Goal: Task Accomplishment & Management: Use online tool/utility

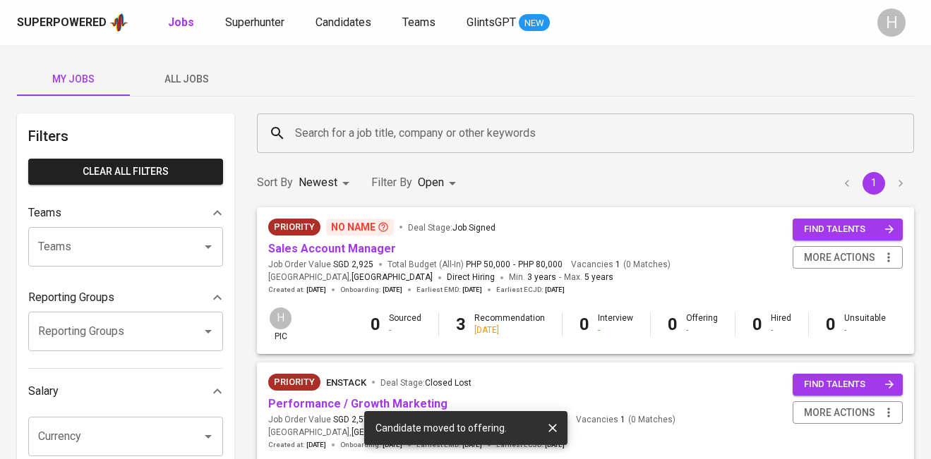
scroll to position [607, 0]
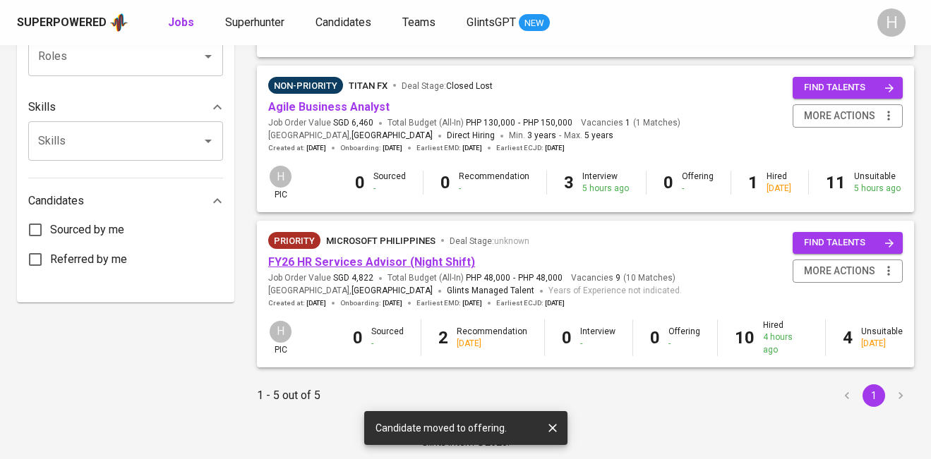
click at [374, 267] on link "FY26 HR Services Advisor (Night Shift)" at bounding box center [371, 261] width 207 height 13
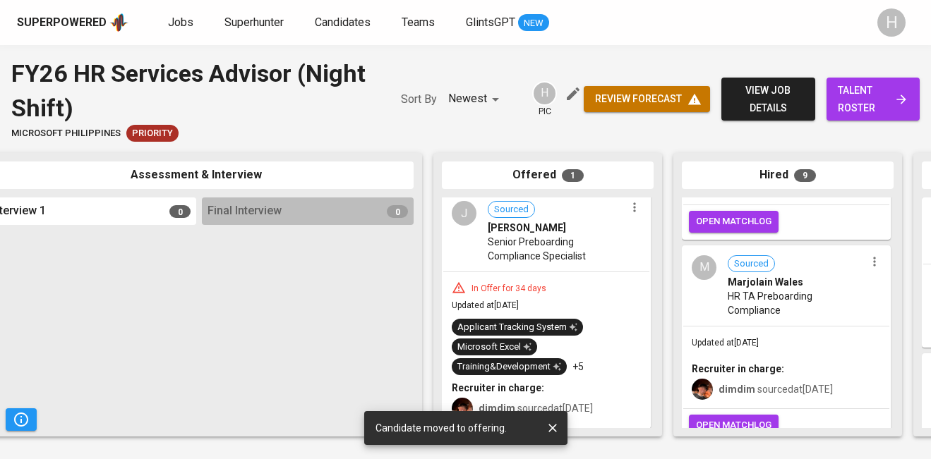
scroll to position [0, 749]
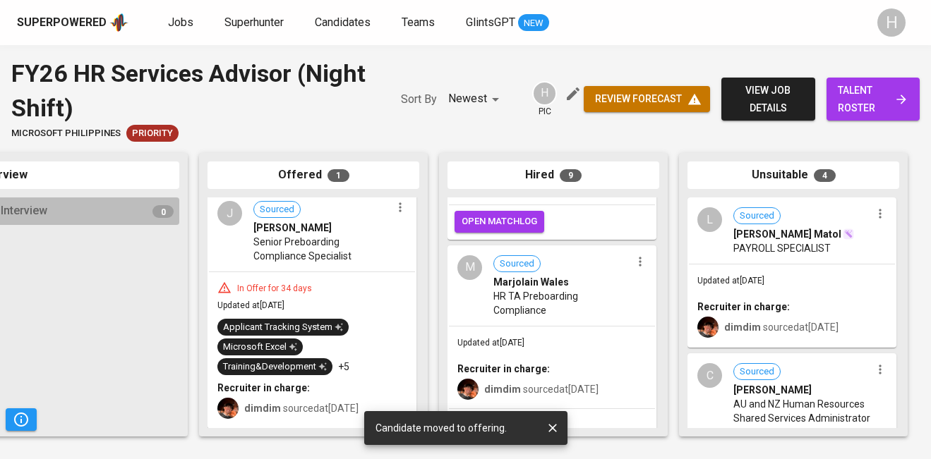
click at [393, 210] on icon "button" at bounding box center [400, 207] width 14 height 14
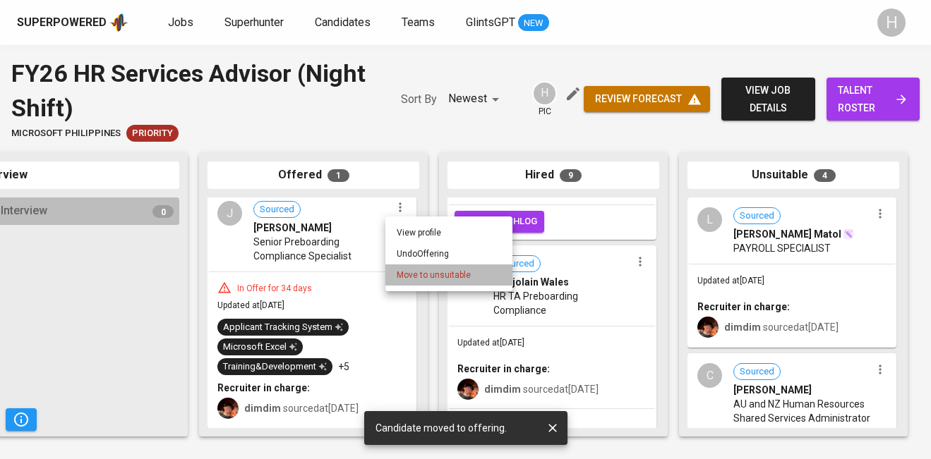
click at [437, 281] on span "Move to unsuitable" at bounding box center [434, 275] width 74 height 13
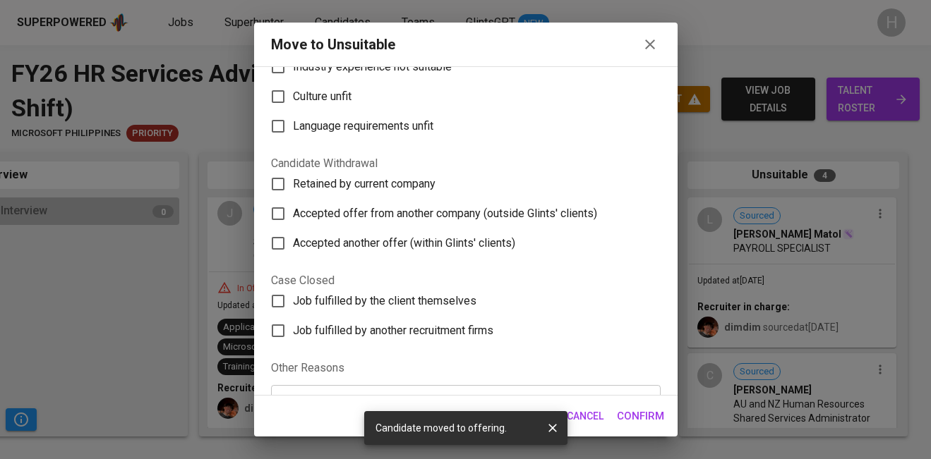
scroll to position [186, 0]
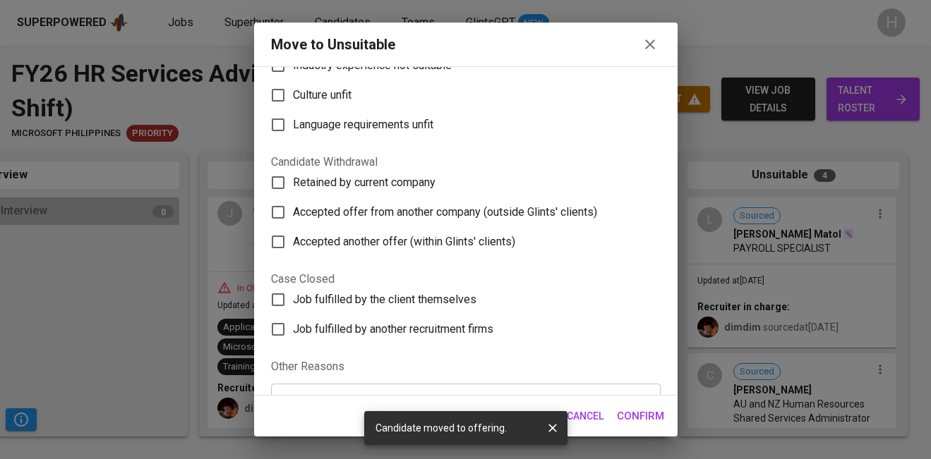
click at [365, 211] on span "Accepted offer from another company (outside Glints' clients)" at bounding box center [445, 212] width 304 height 17
click at [293, 211] on input "Accepted offer from another company (outside Glints' clients)" at bounding box center [278, 213] width 30 height 30
checkbox input "true"
click at [632, 418] on span "Confirm" at bounding box center [640, 416] width 47 height 18
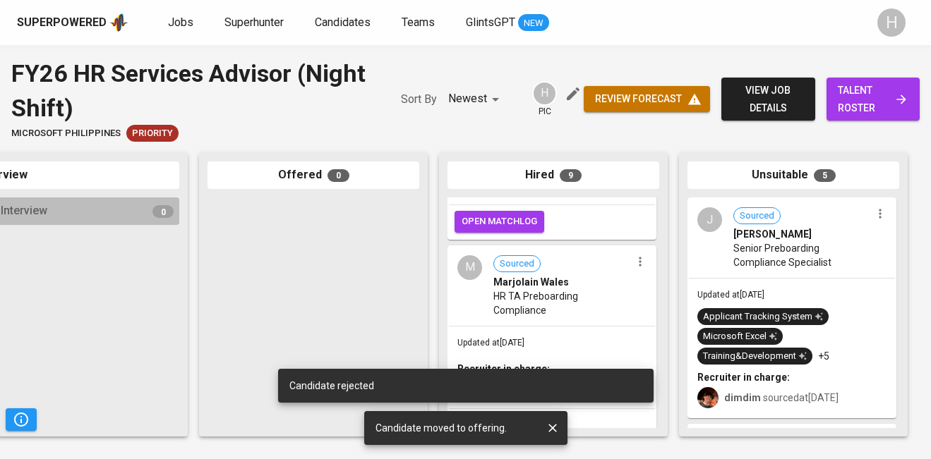
scroll to position [0, 0]
click at [183, 22] on span "Jobs" at bounding box center [180, 22] width 25 height 13
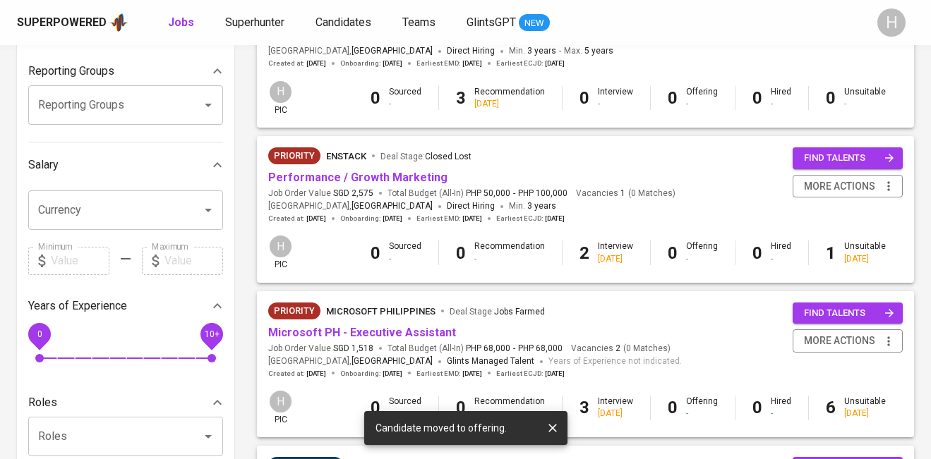
scroll to position [612, 0]
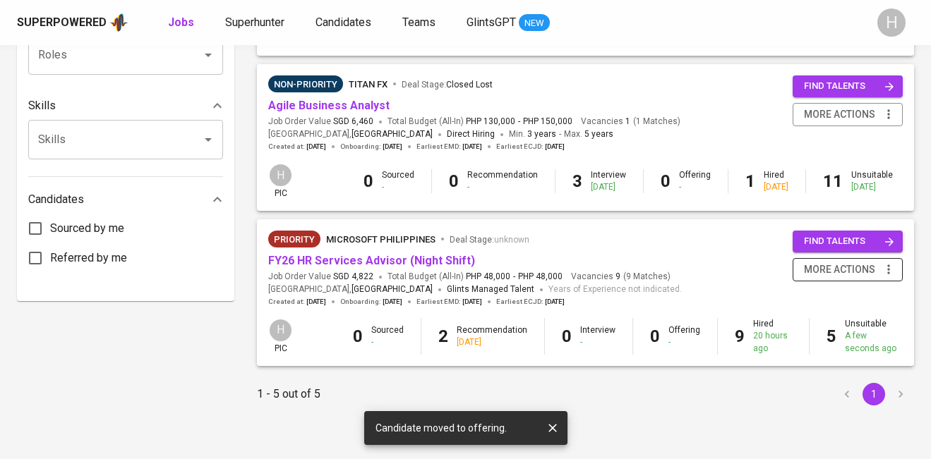
click at [886, 271] on icon "button" at bounding box center [888, 269] width 14 height 14
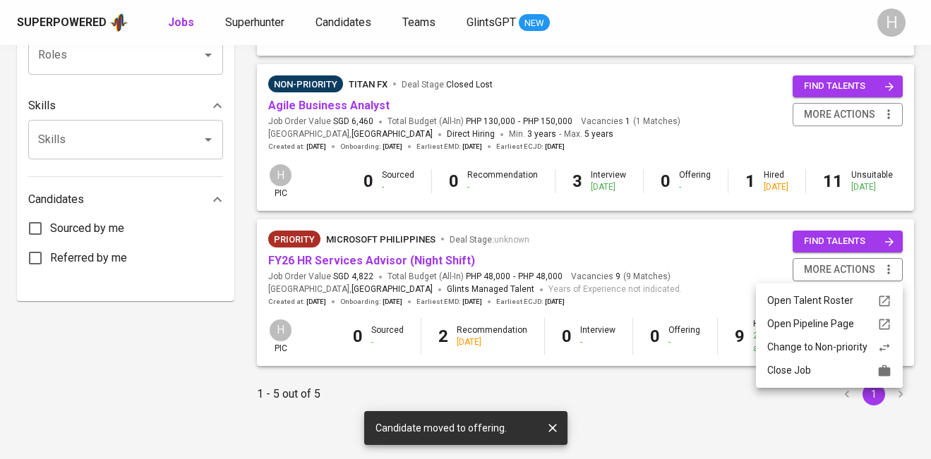
click at [839, 375] on div "Close Job" at bounding box center [829, 370] width 124 height 15
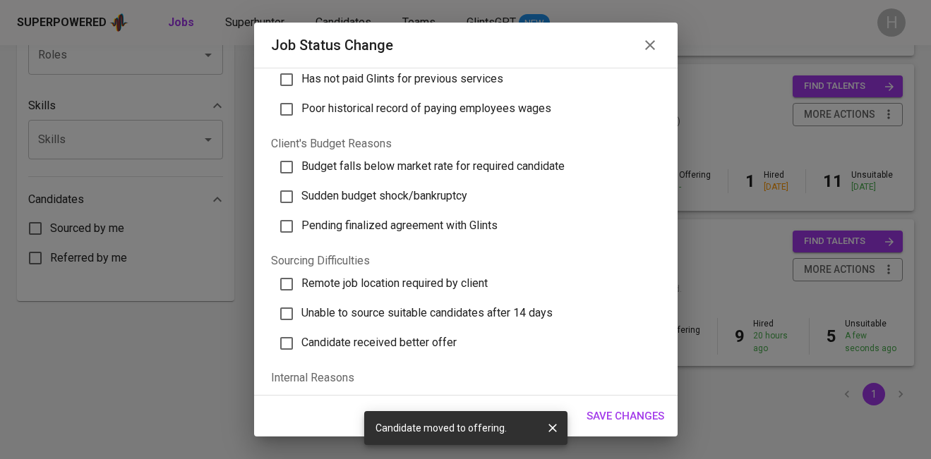
scroll to position [476, 0]
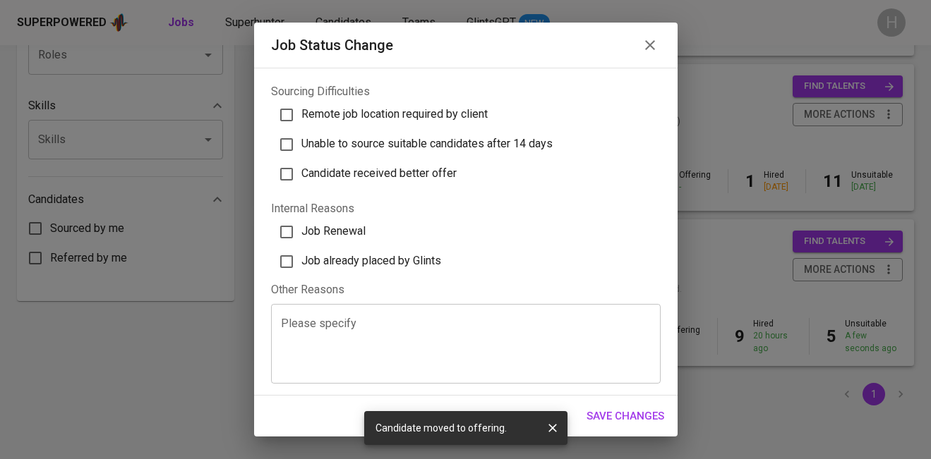
click at [346, 262] on span "Job already placed by Glints" at bounding box center [371, 260] width 140 height 13
click at [301, 262] on input "Job already placed by Glints" at bounding box center [287, 262] width 30 height 30
checkbox input "true"
click at [629, 415] on span "Save Changes" at bounding box center [625, 416] width 78 height 18
